Goal: Find specific page/section: Find specific page/section

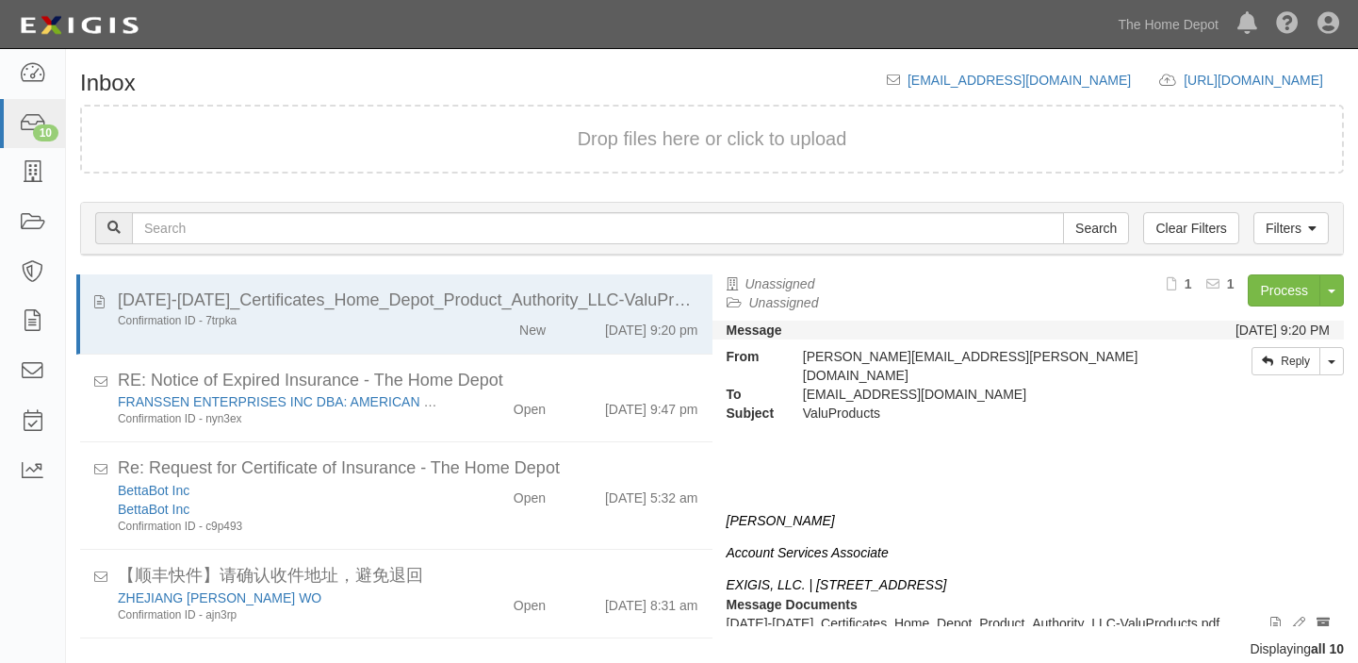
scroll to position [22, 0]
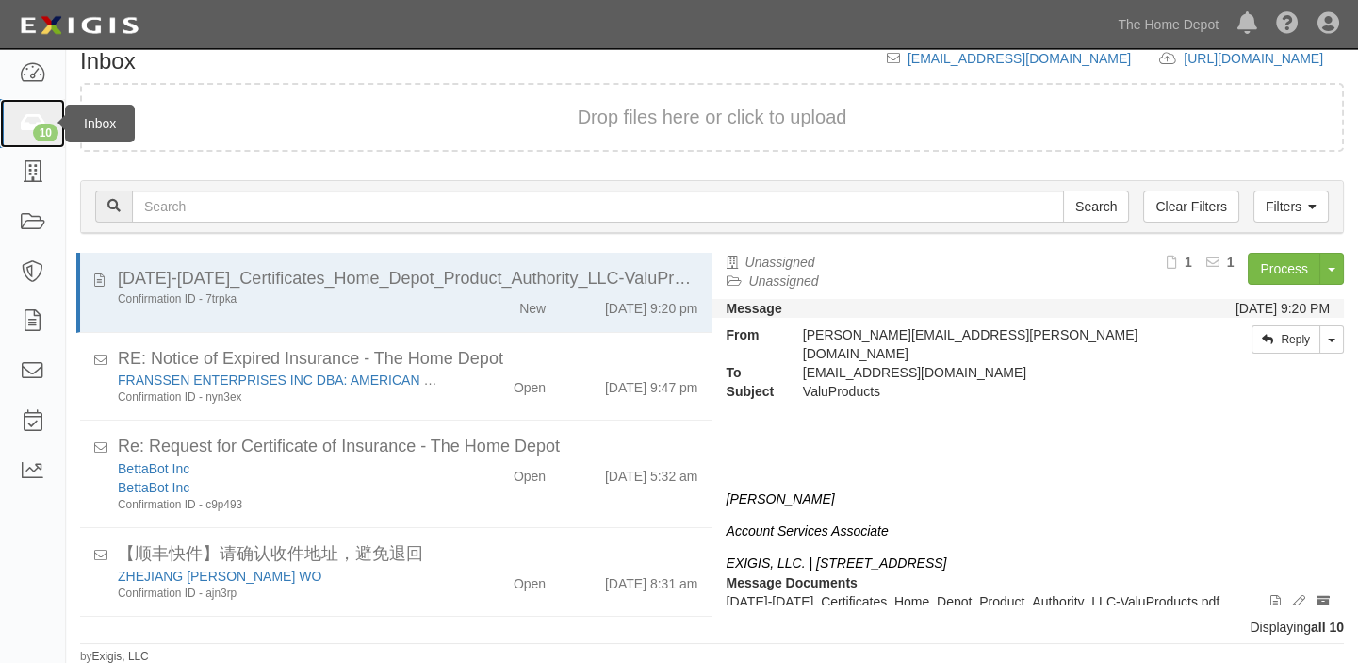
click at [40, 113] on icon at bounding box center [32, 124] width 26 height 22
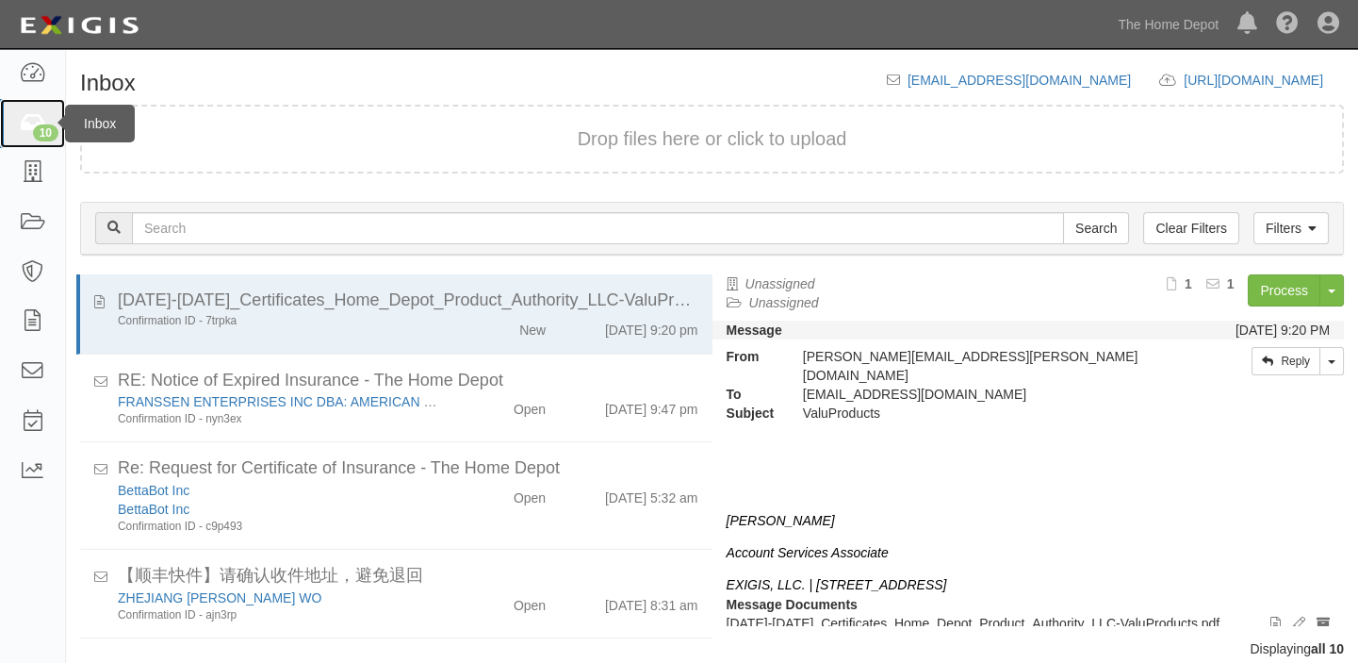
click at [21, 138] on link "10" at bounding box center [32, 124] width 65 height 50
click at [38, 132] on div "10" at bounding box center [45, 132] width 25 height 17
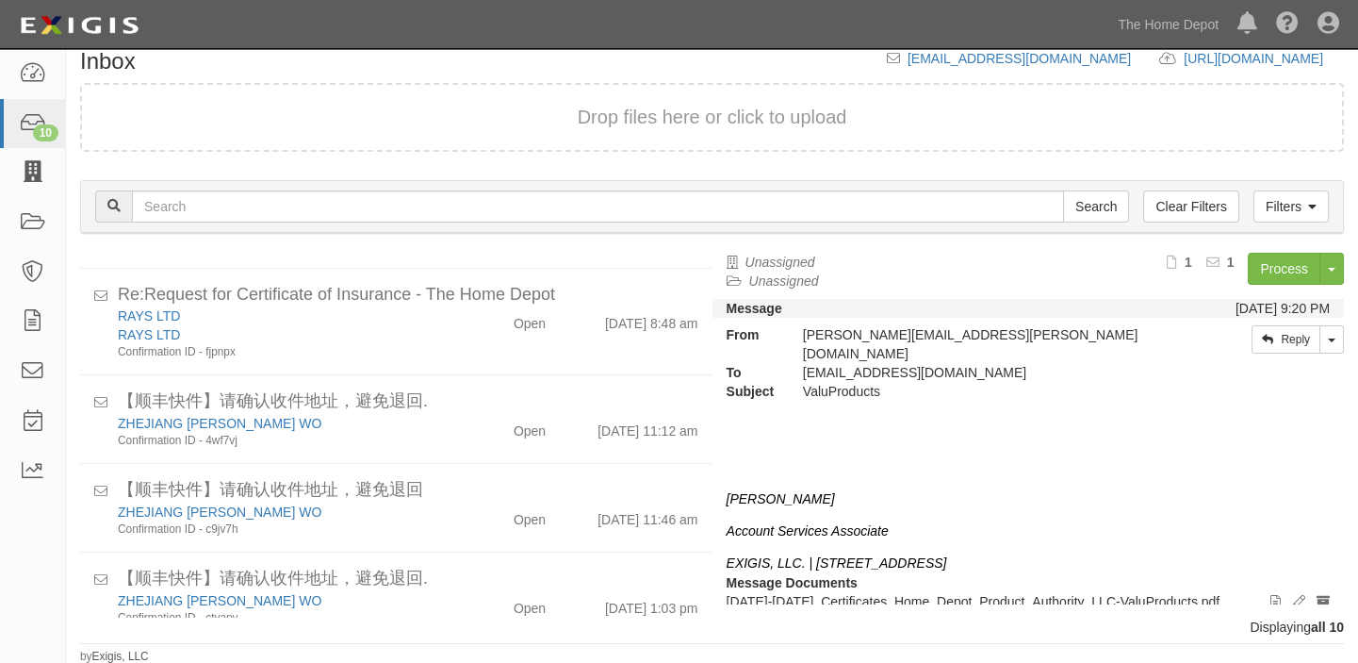
scroll to position [231, 0]
